Goal: Information Seeking & Learning: Understand process/instructions

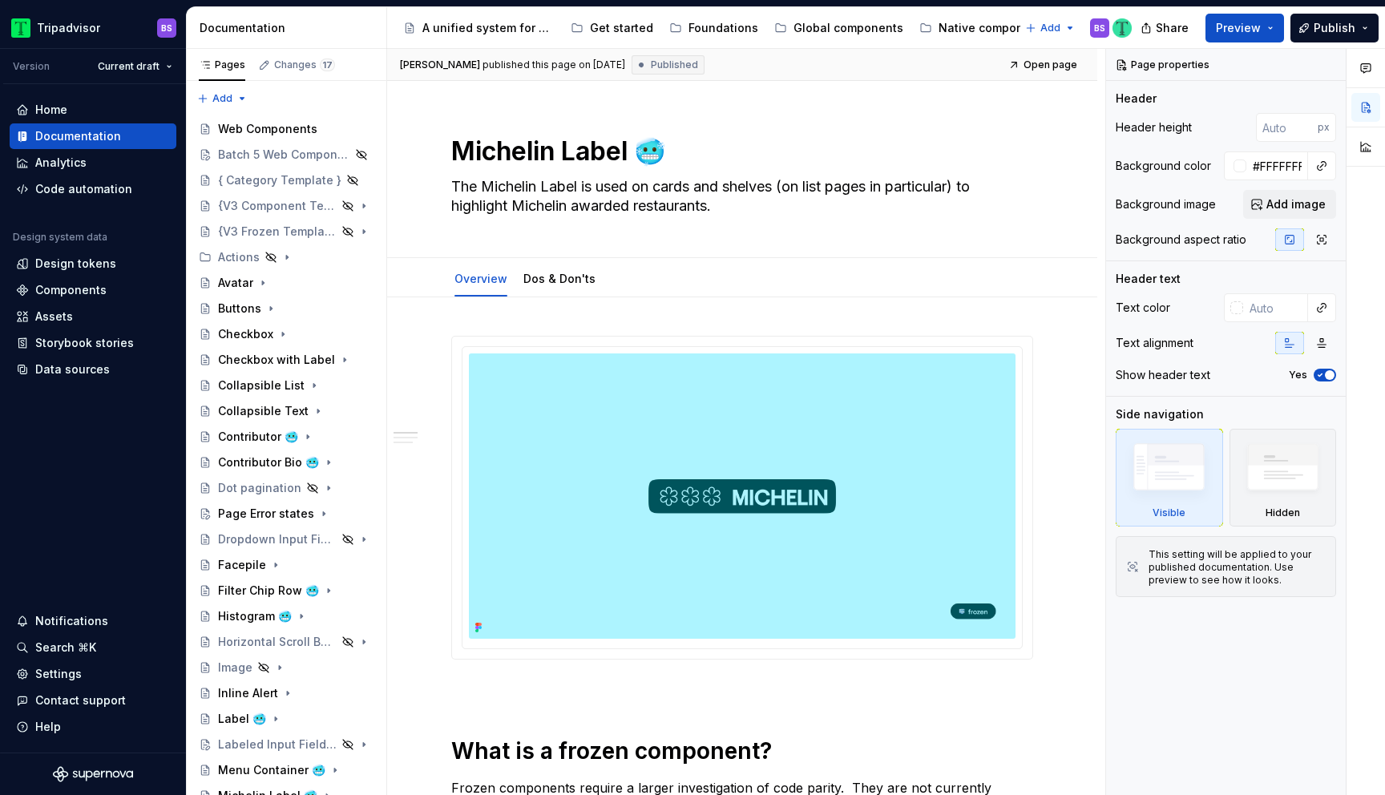
scroll to position [487, 0]
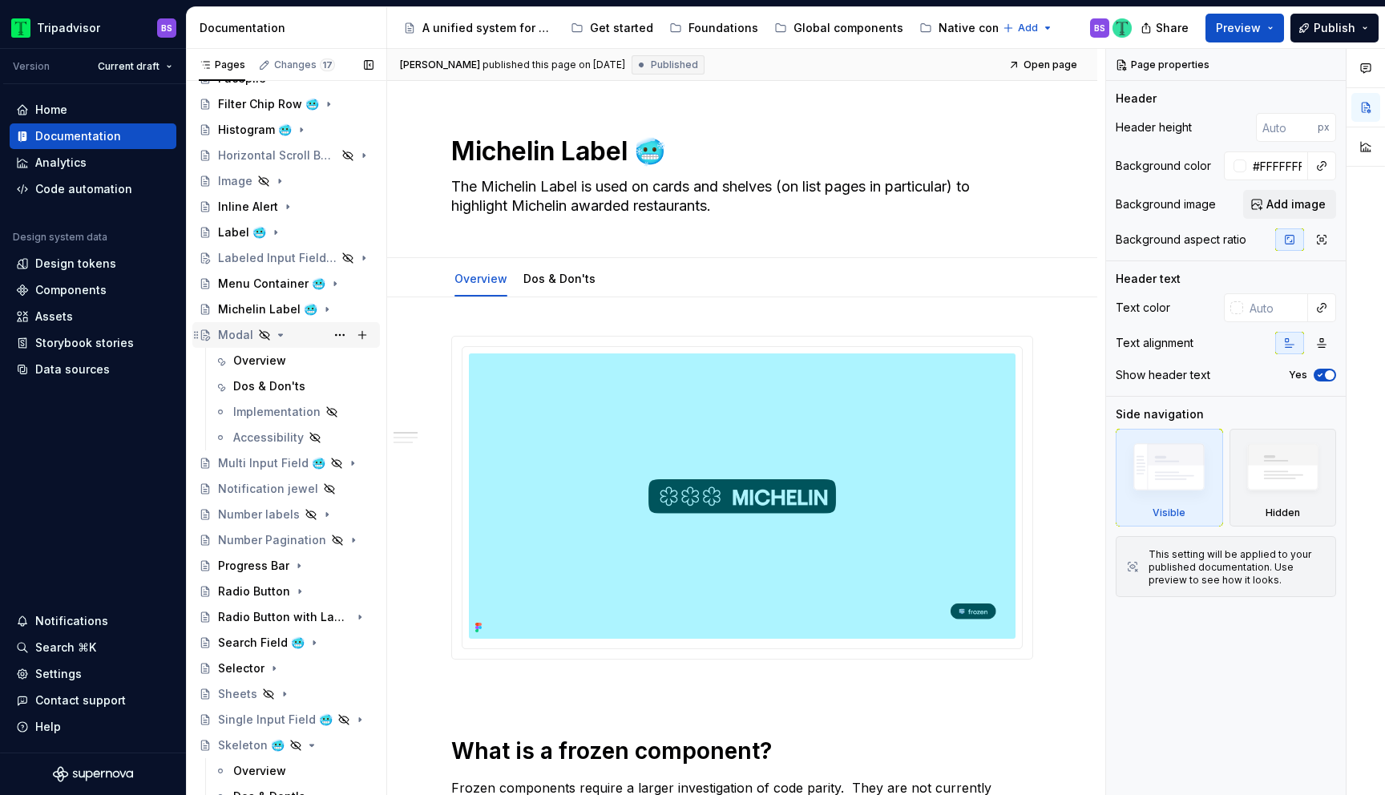
click at [280, 336] on icon "Page tree" at bounding box center [280, 335] width 13 height 13
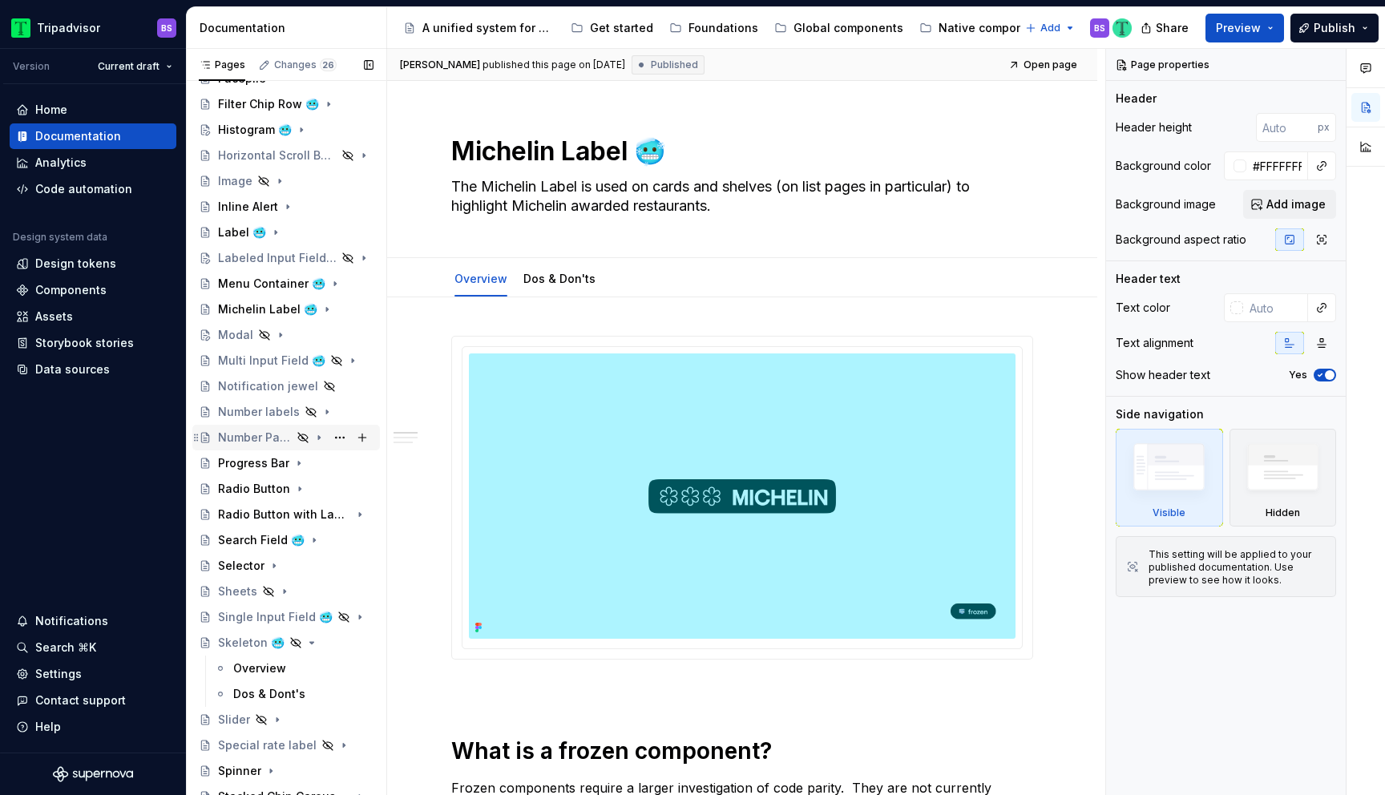
click at [317, 437] on icon "Page tree" at bounding box center [319, 437] width 13 height 13
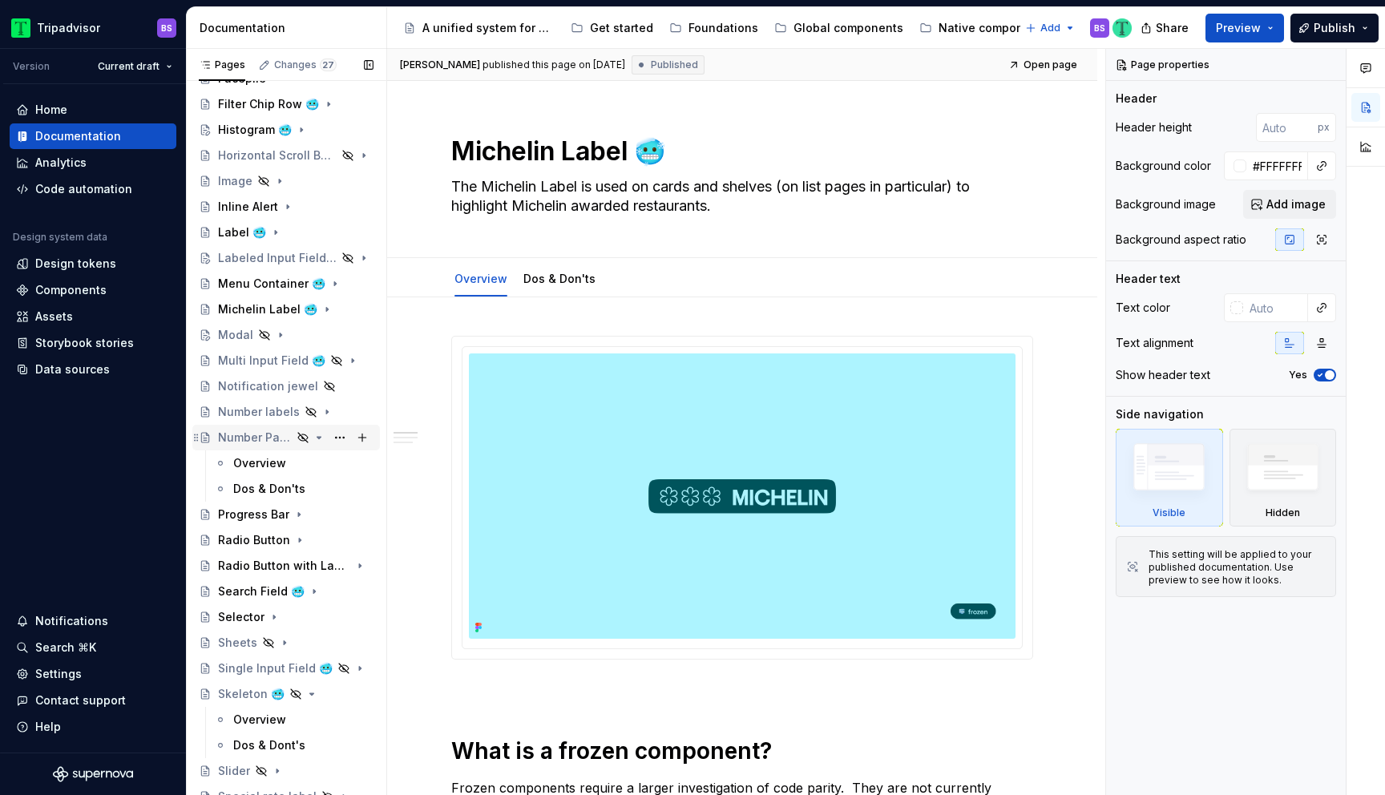
click at [321, 438] on icon "Page tree" at bounding box center [319, 437] width 13 height 13
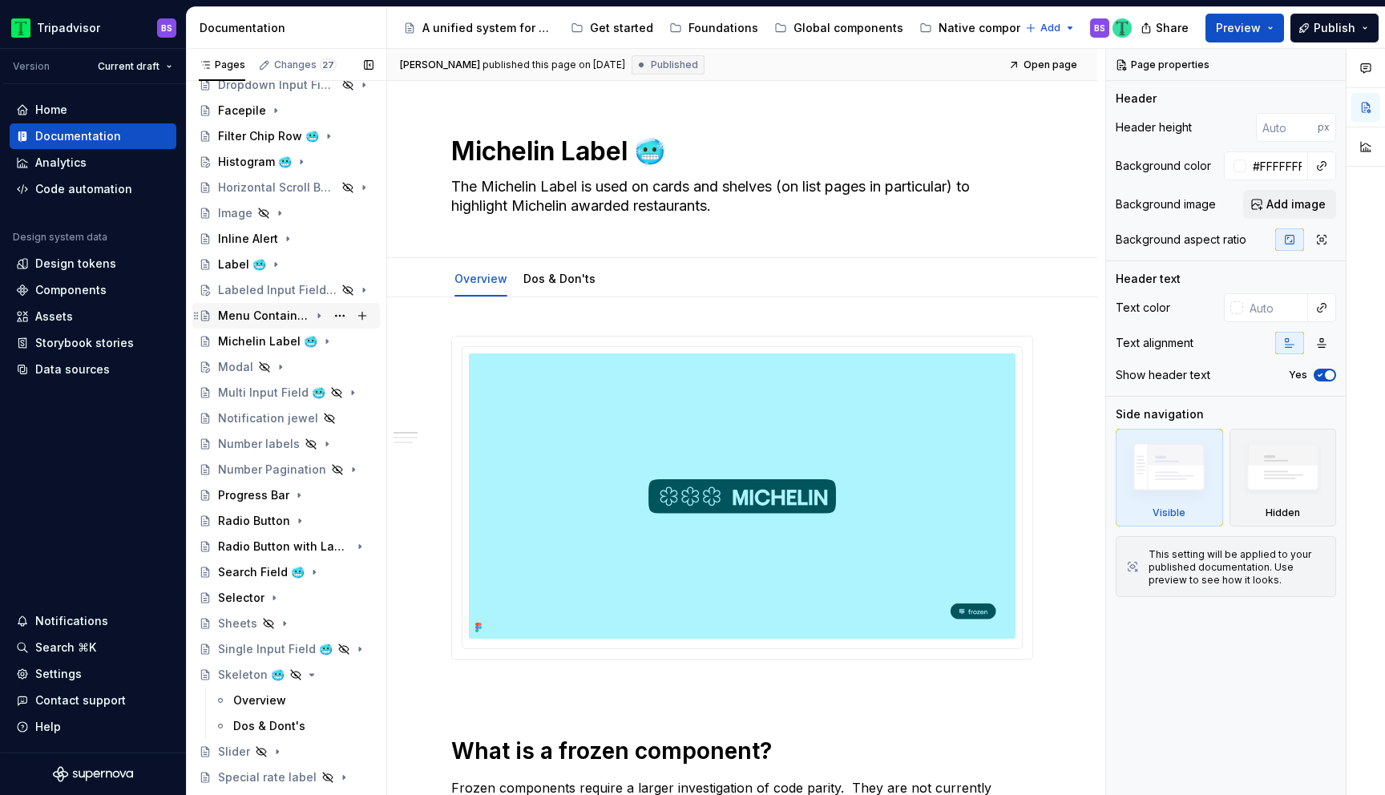
scroll to position [458, 0]
click at [295, 365] on div "Modal" at bounding box center [295, 364] width 155 height 22
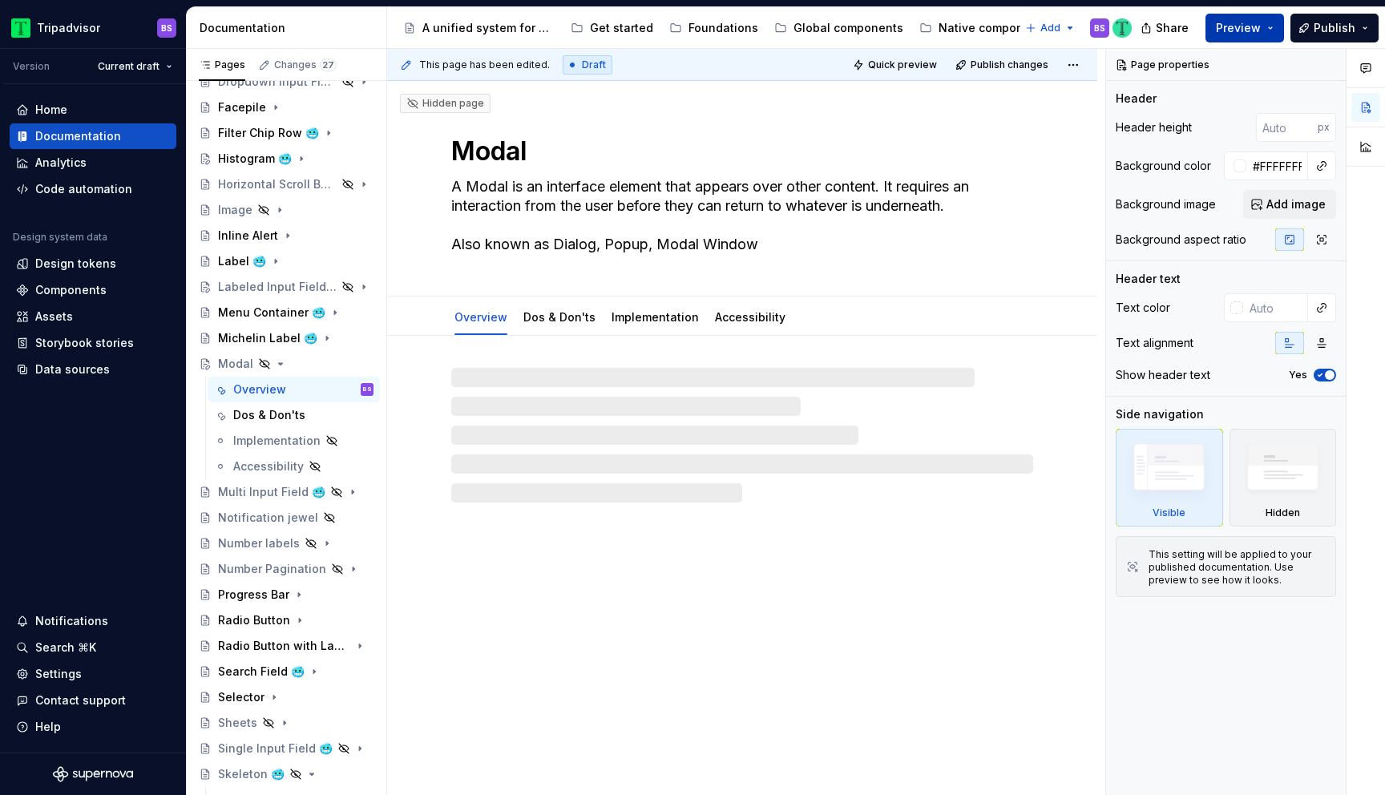
click at [1273, 24] on button "Preview" at bounding box center [1244, 28] width 79 height 29
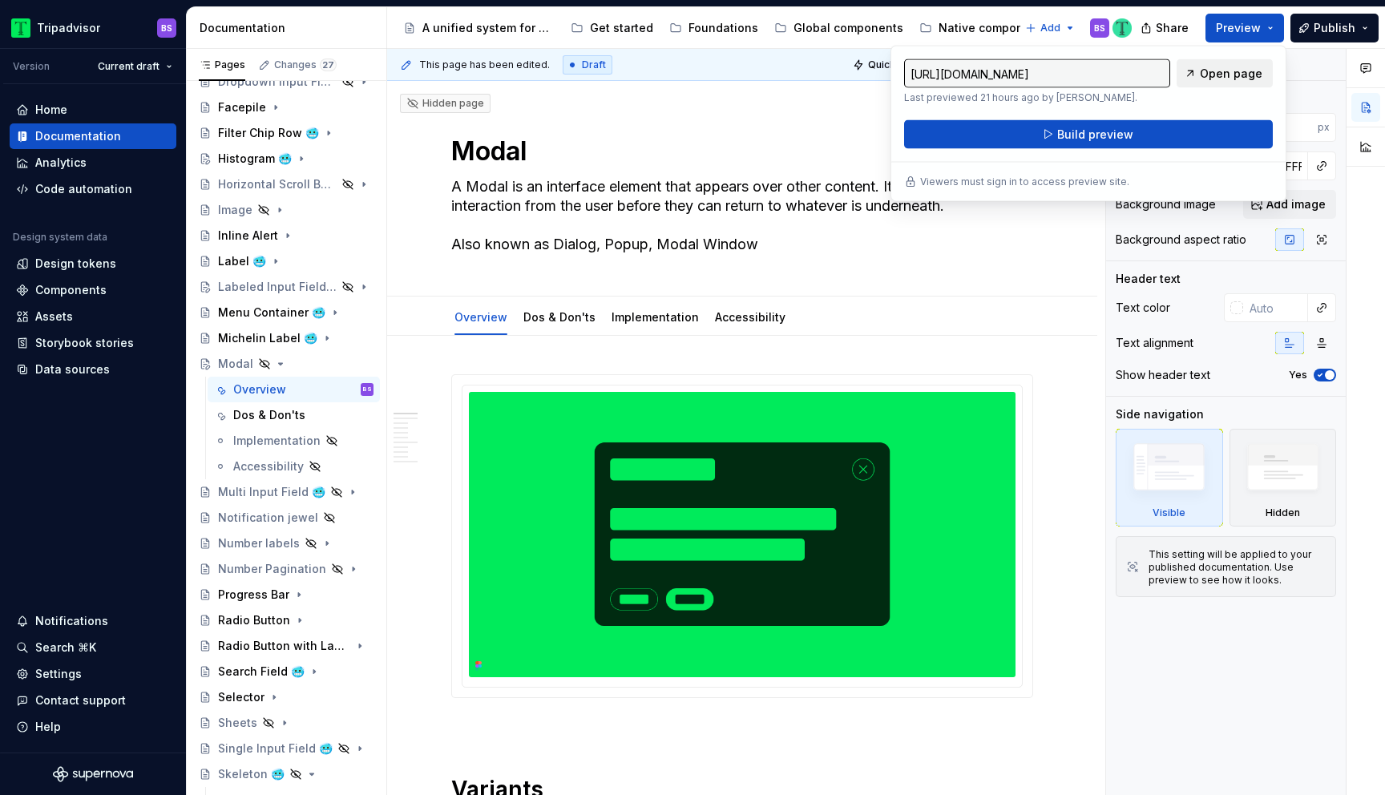
click at [1217, 77] on span "Open page" at bounding box center [1231, 74] width 63 height 16
click at [278, 362] on icon "Page tree" at bounding box center [280, 363] width 13 height 13
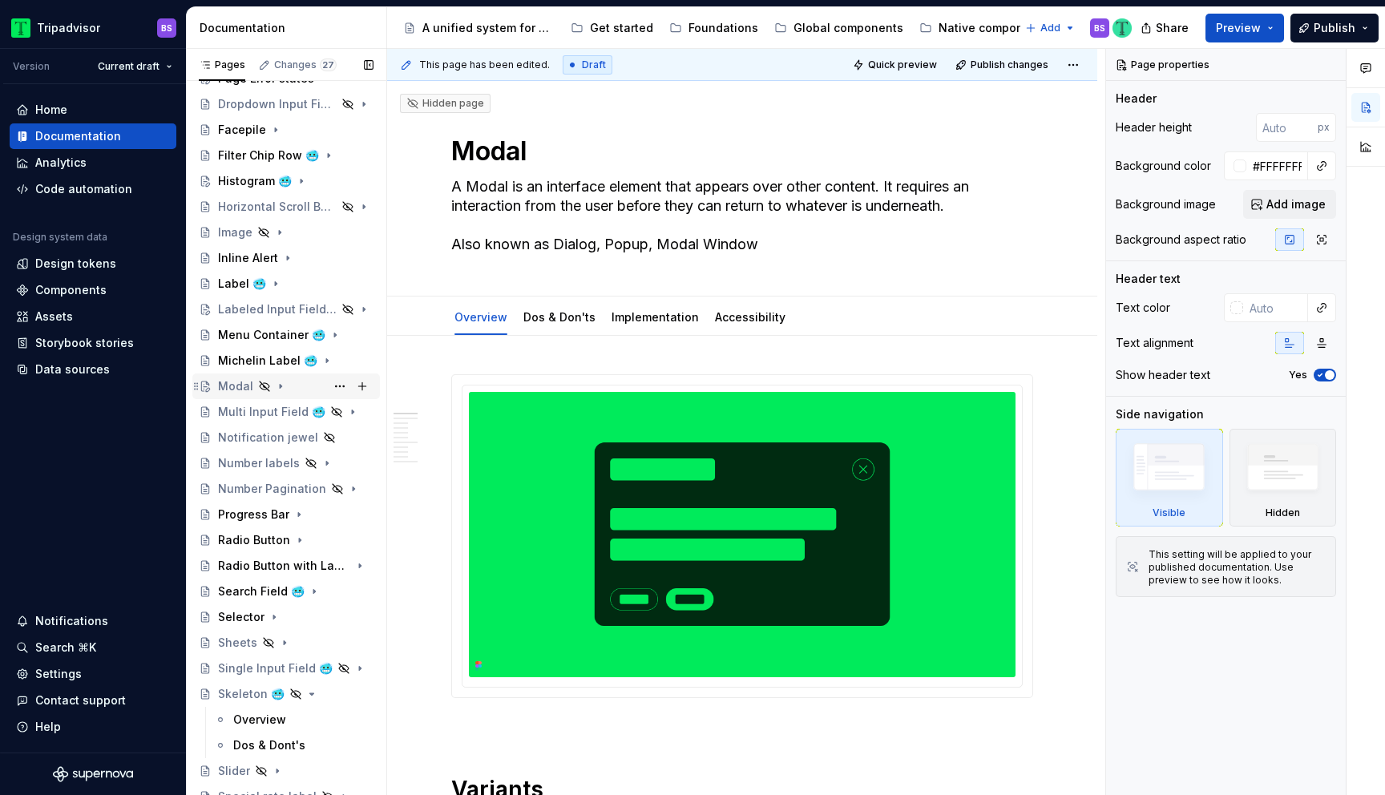
scroll to position [420, 0]
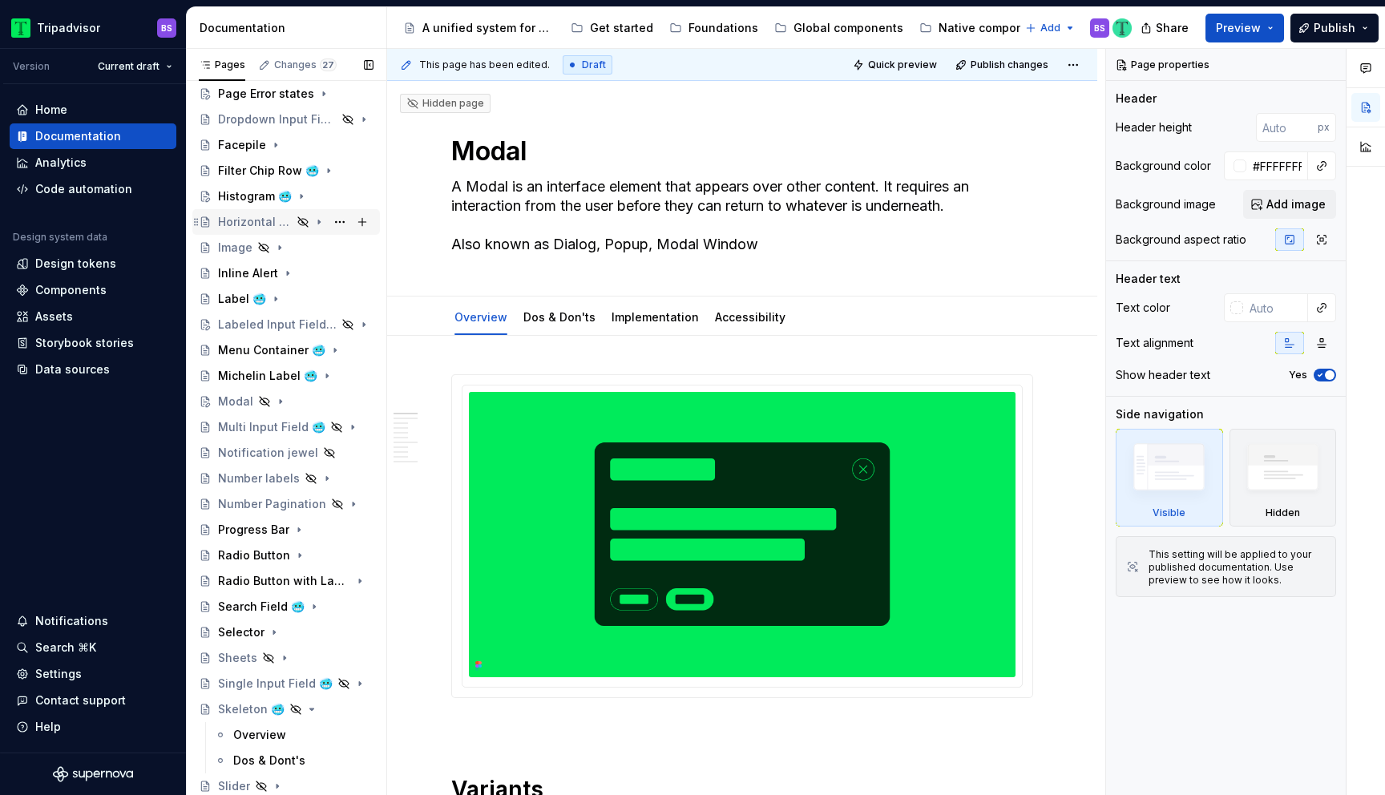
click at [301, 220] on icon "Page tree" at bounding box center [303, 222] width 10 height 10
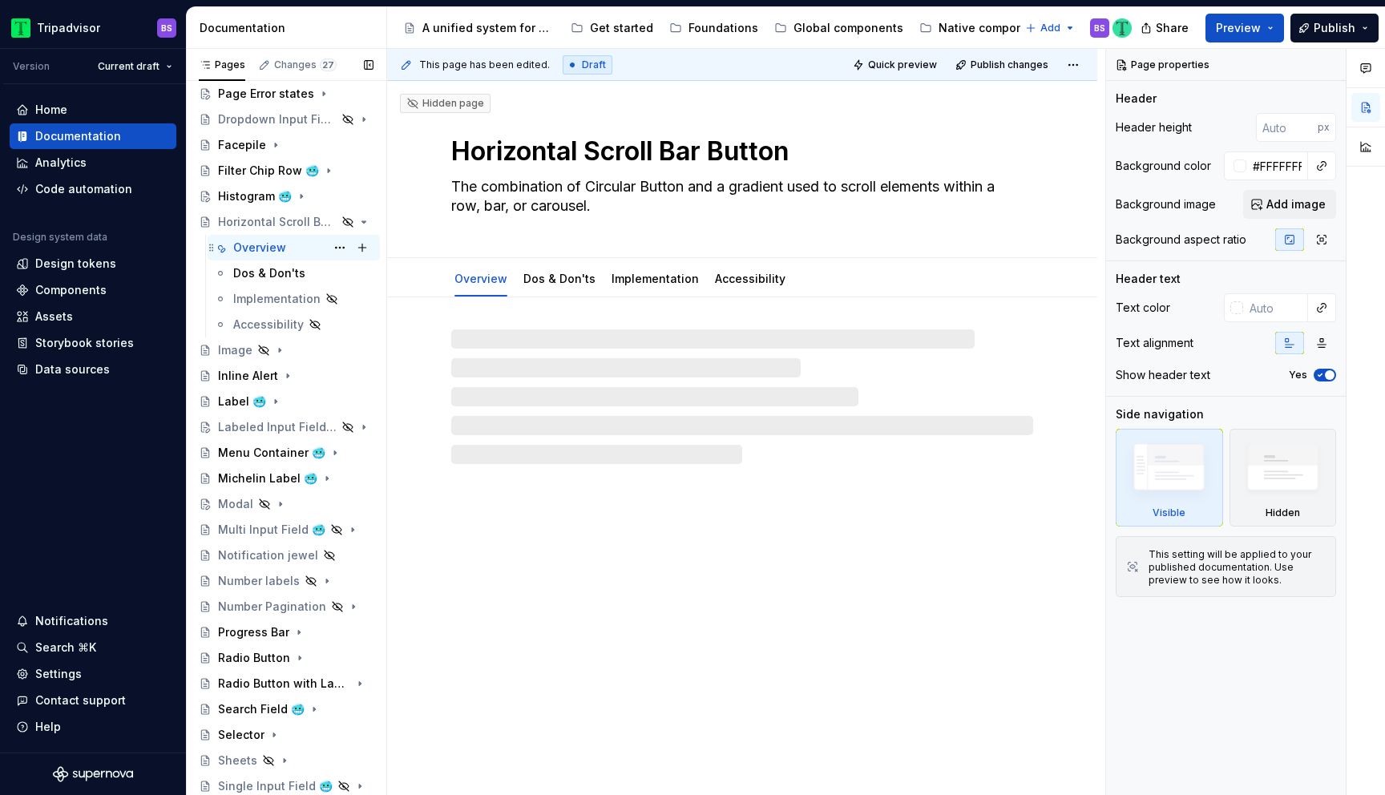
click at [293, 246] on div "Overview BS" at bounding box center [303, 247] width 140 height 22
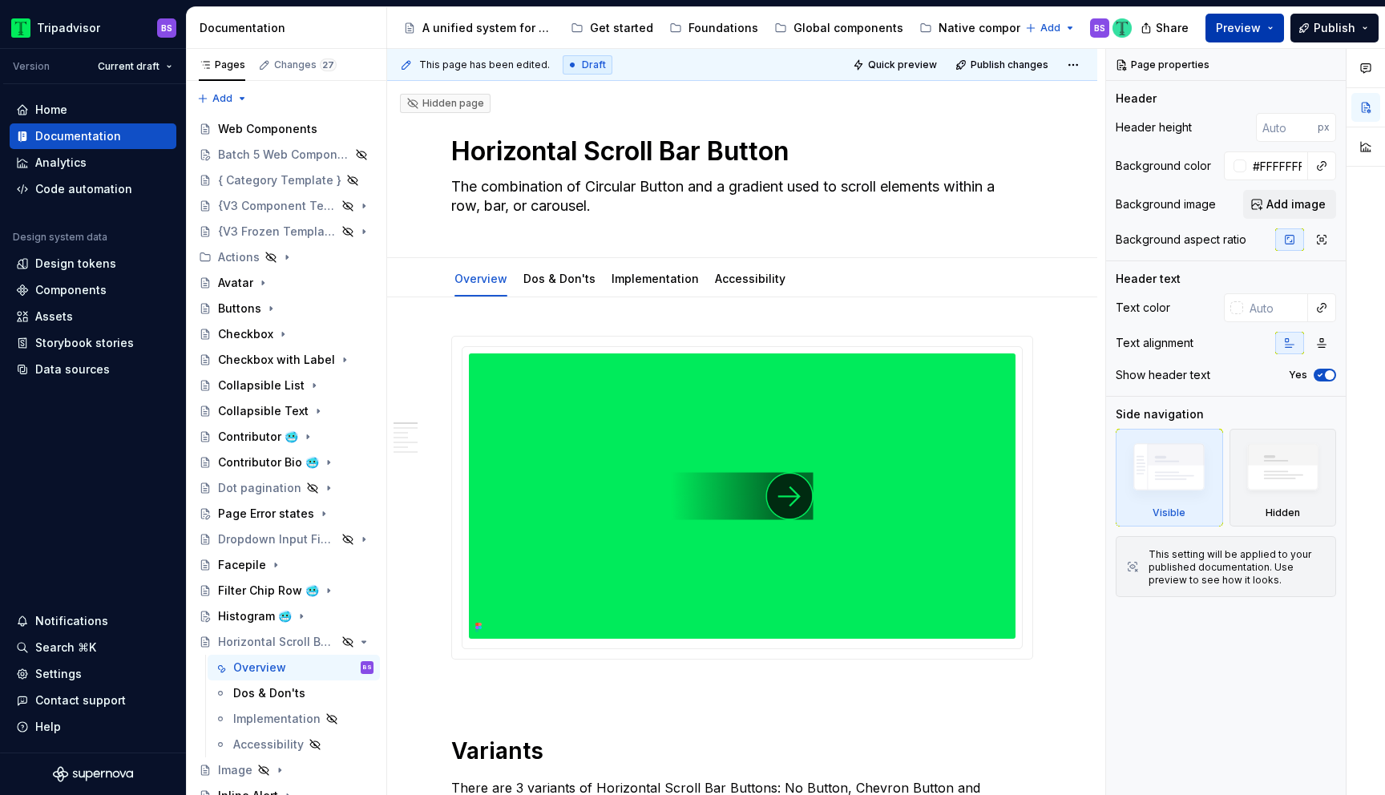
click at [1270, 28] on button "Preview" at bounding box center [1244, 28] width 79 height 29
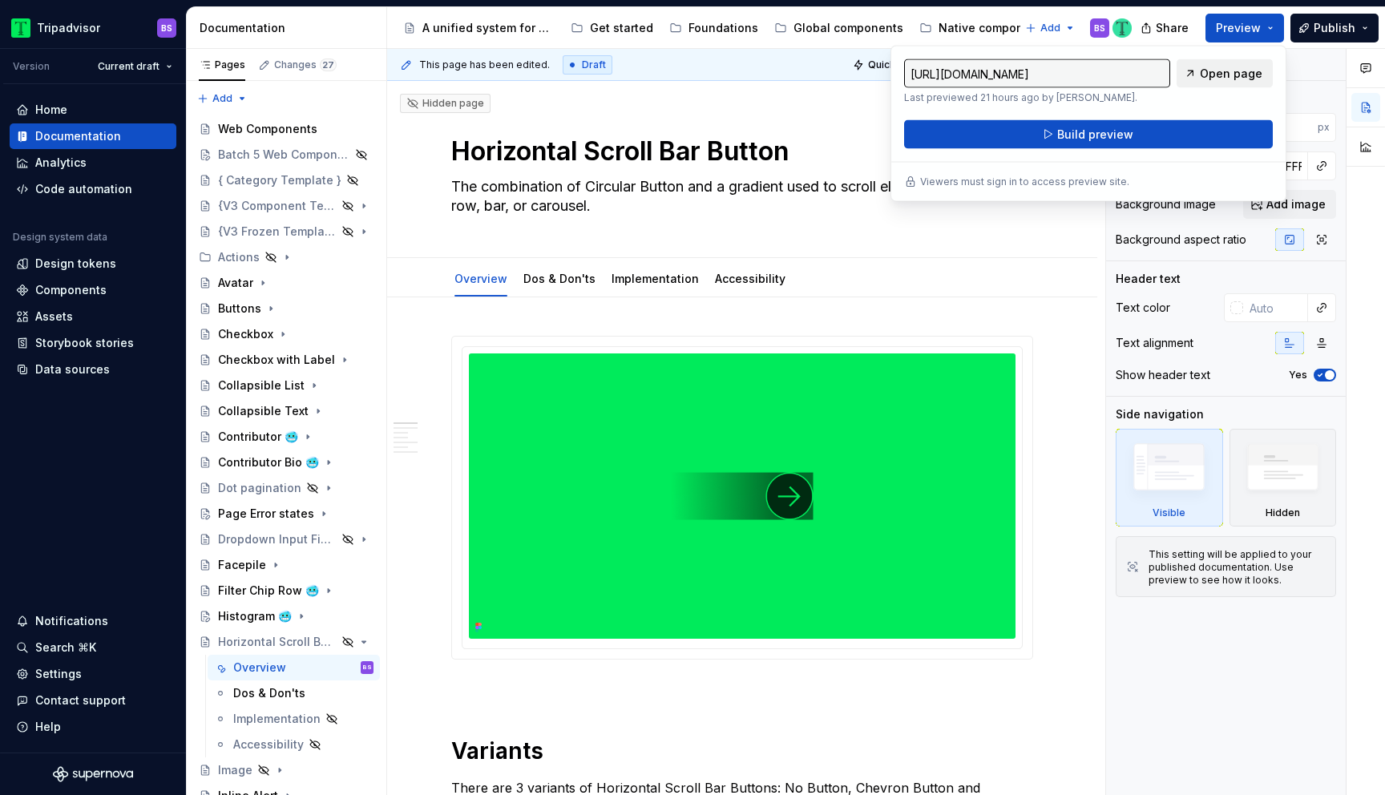
click at [1225, 79] on span "Open page" at bounding box center [1231, 74] width 63 height 16
click at [322, 642] on icon "Page tree" at bounding box center [319, 642] width 13 height 13
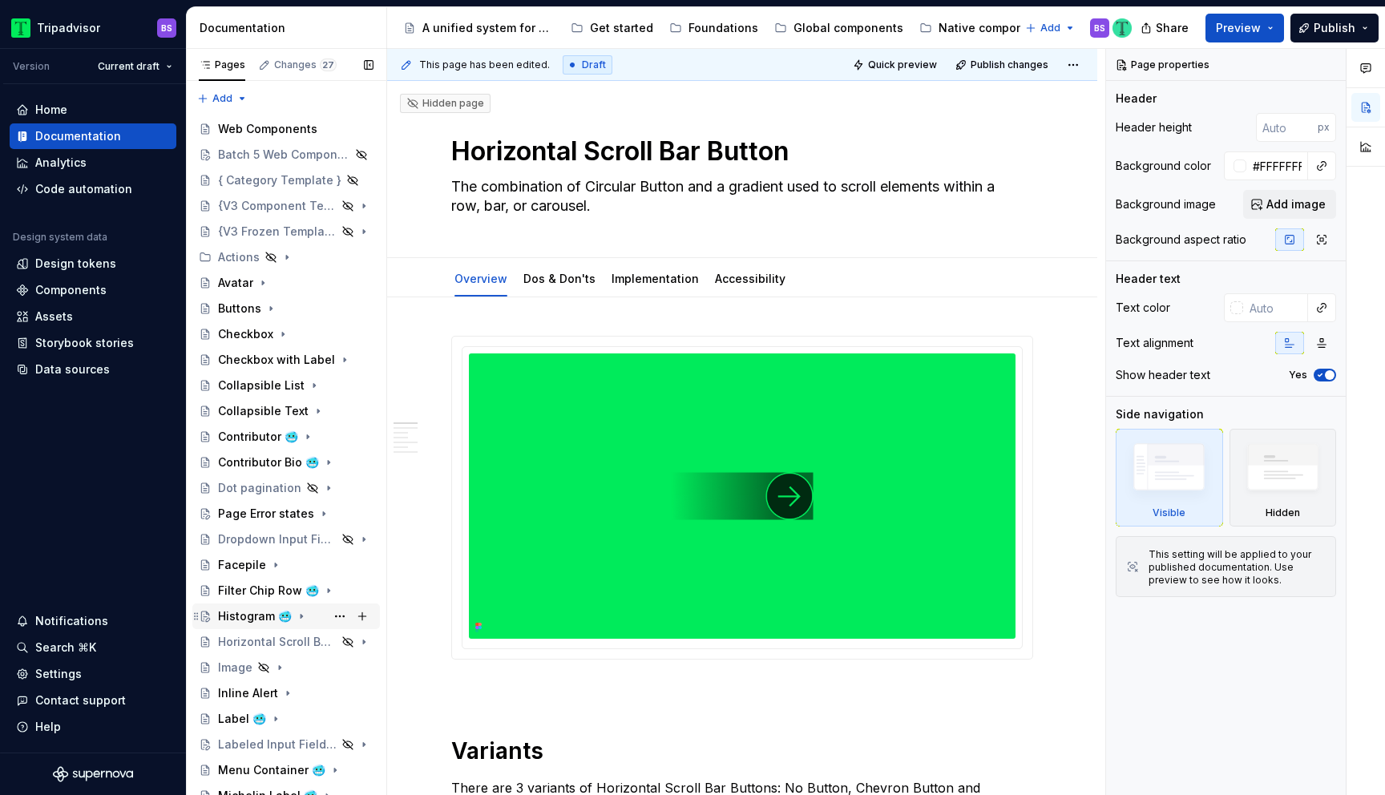
click at [297, 612] on icon "Page tree" at bounding box center [301, 616] width 13 height 13
click at [313, 639] on div "Overview" at bounding box center [303, 642] width 140 height 22
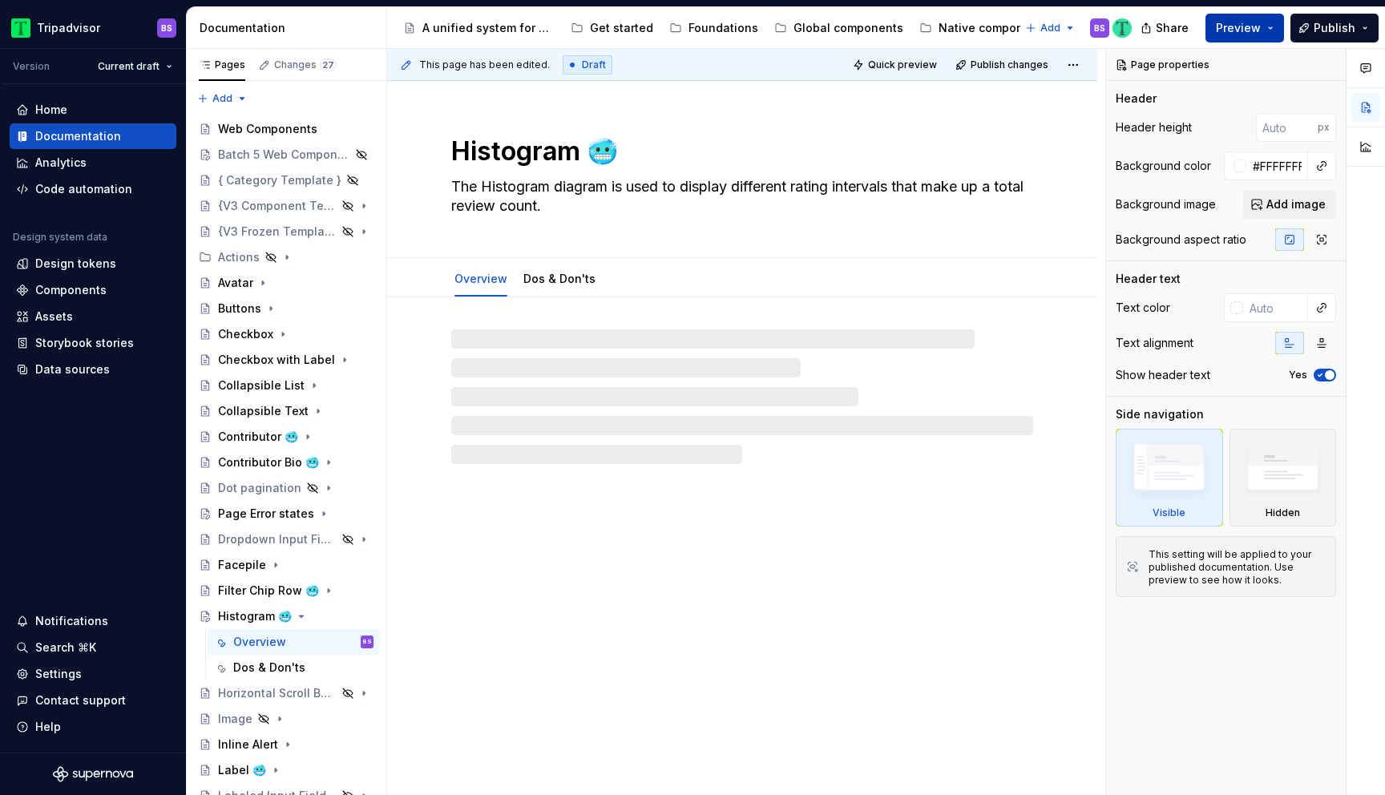
click at [1269, 30] on button "Preview" at bounding box center [1244, 28] width 79 height 29
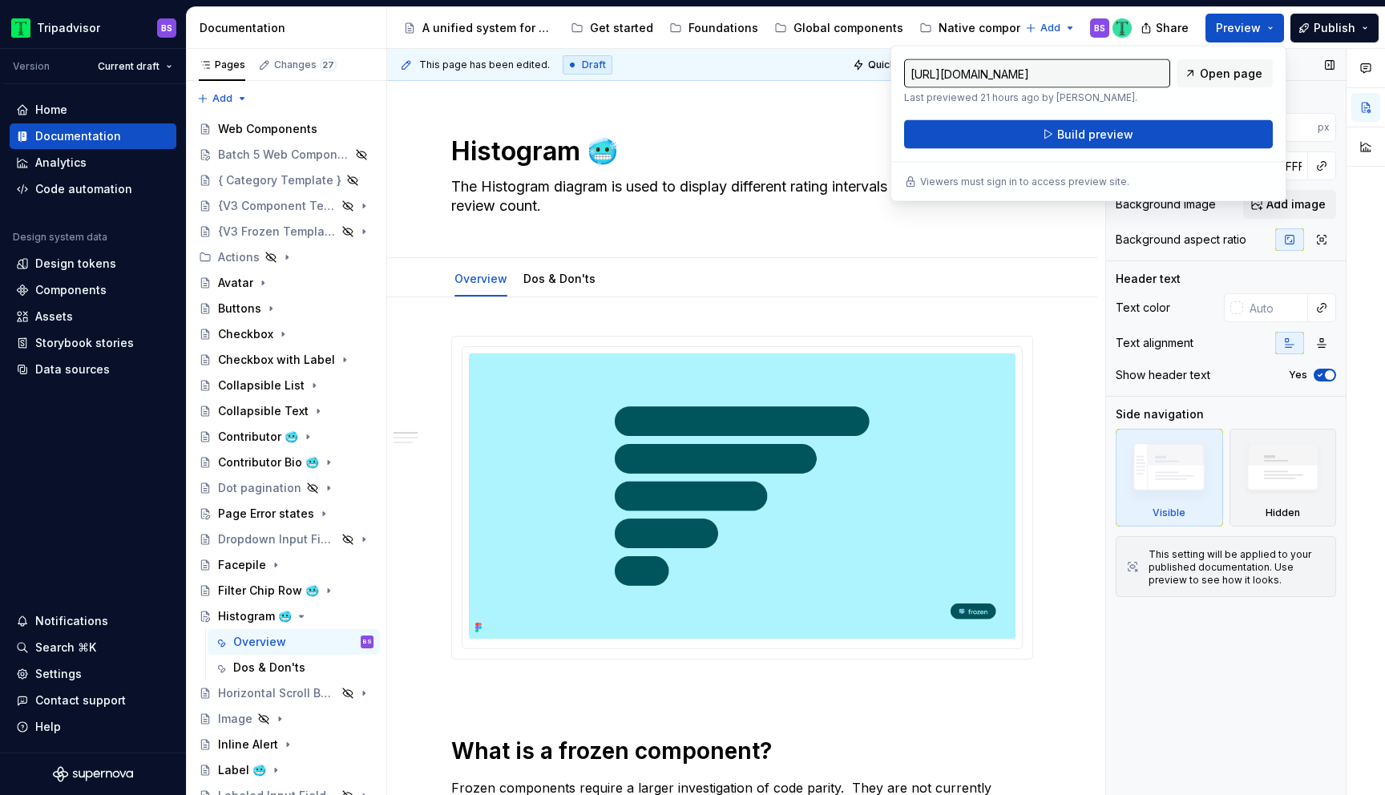
click at [1305, 77] on div "Page properties" at bounding box center [1226, 65] width 240 height 32
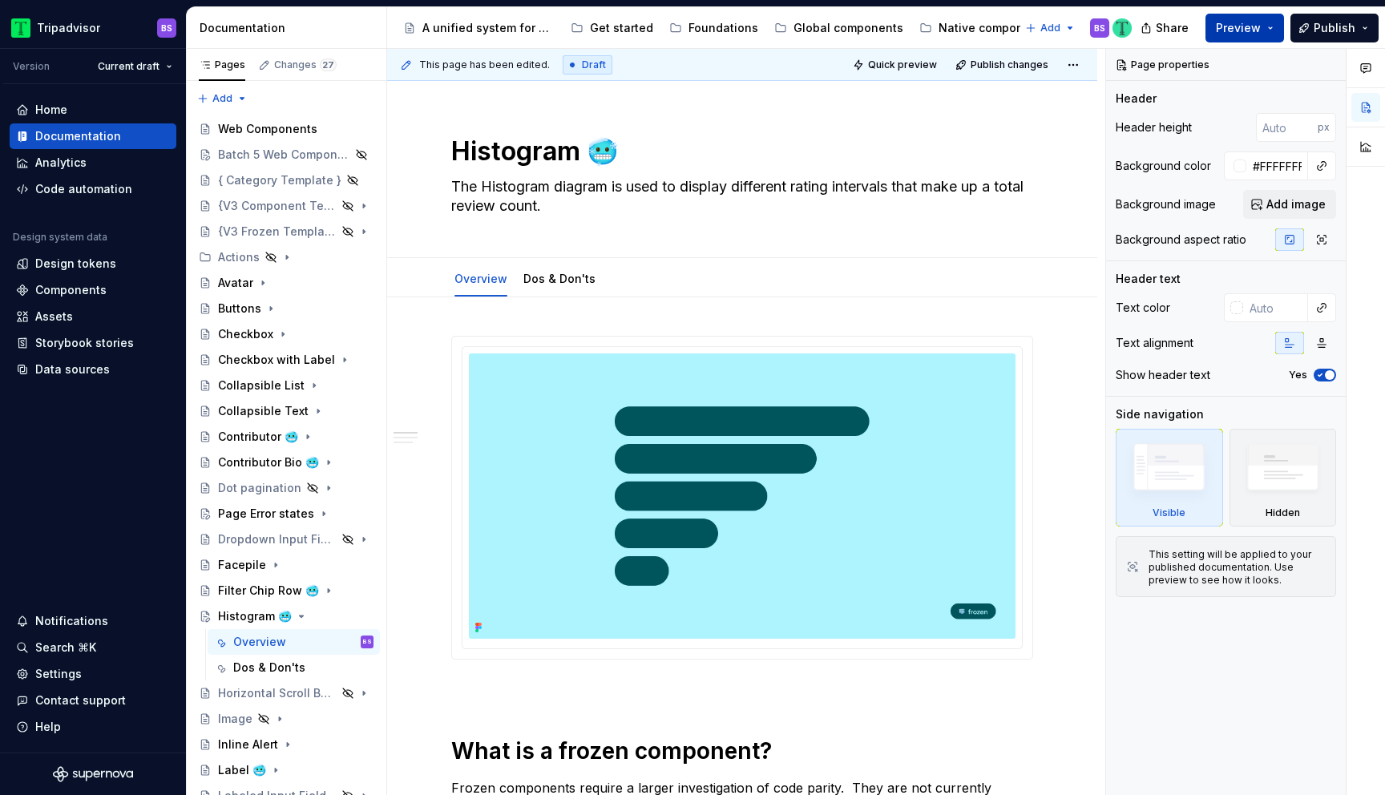
click at [1265, 35] on button "Preview" at bounding box center [1244, 28] width 79 height 29
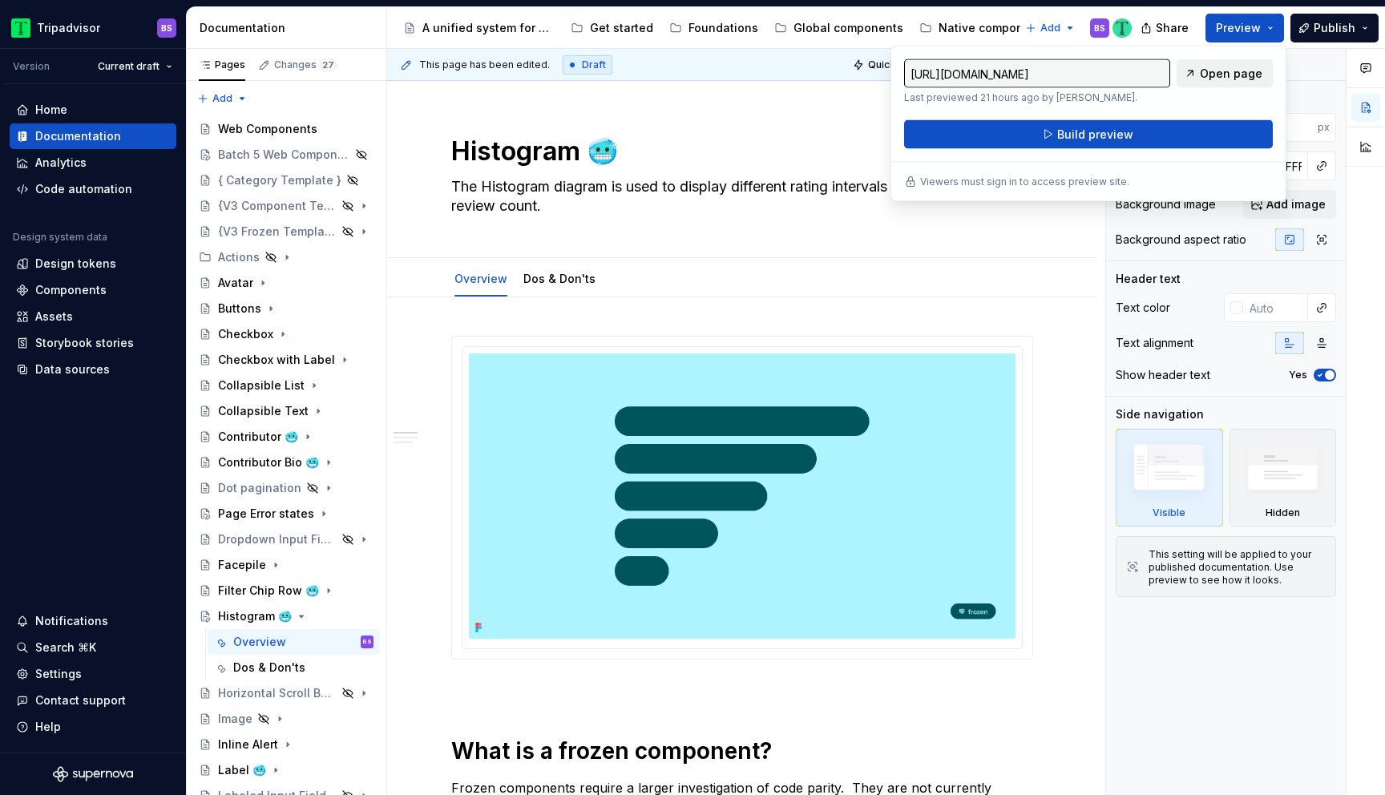
click at [1241, 72] on span "Open page" at bounding box center [1231, 74] width 63 height 16
type textarea "*"
